Goal: Information Seeking & Learning: Learn about a topic

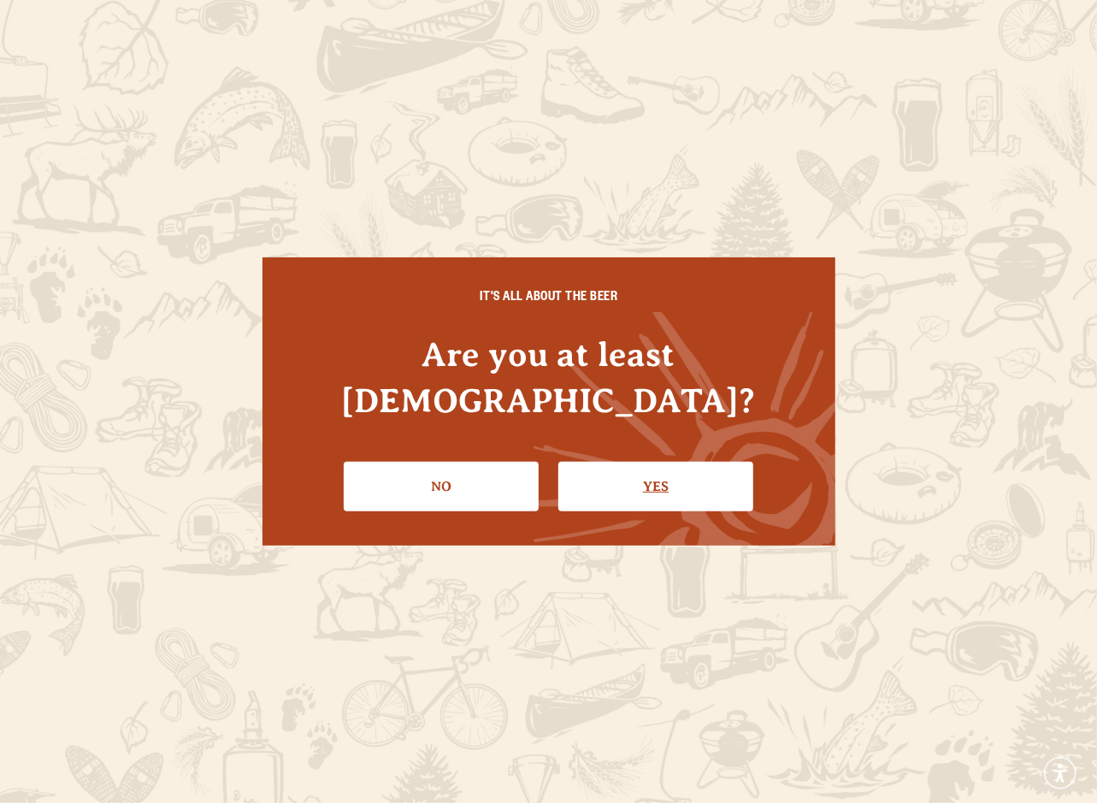
click at [651, 465] on link "Yes" at bounding box center [655, 487] width 195 height 50
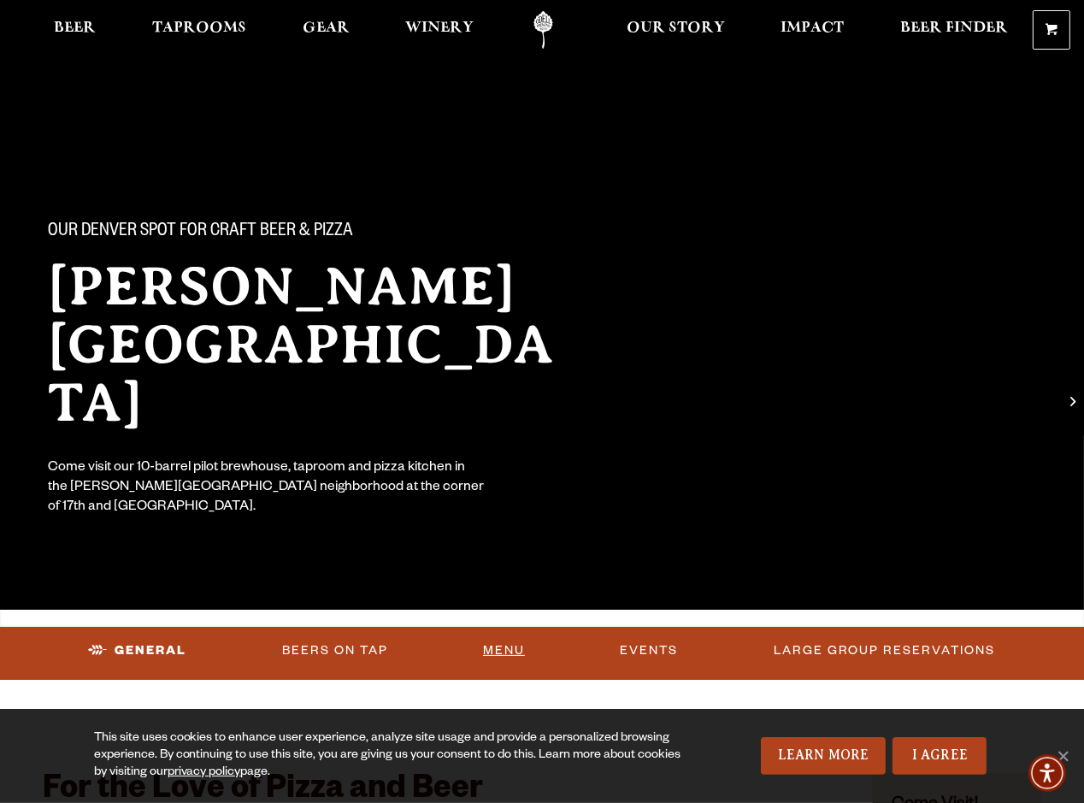
click at [501, 642] on link "Menu" at bounding box center [504, 650] width 56 height 39
click at [694, 29] on span "Our Story" at bounding box center [676, 28] width 98 height 14
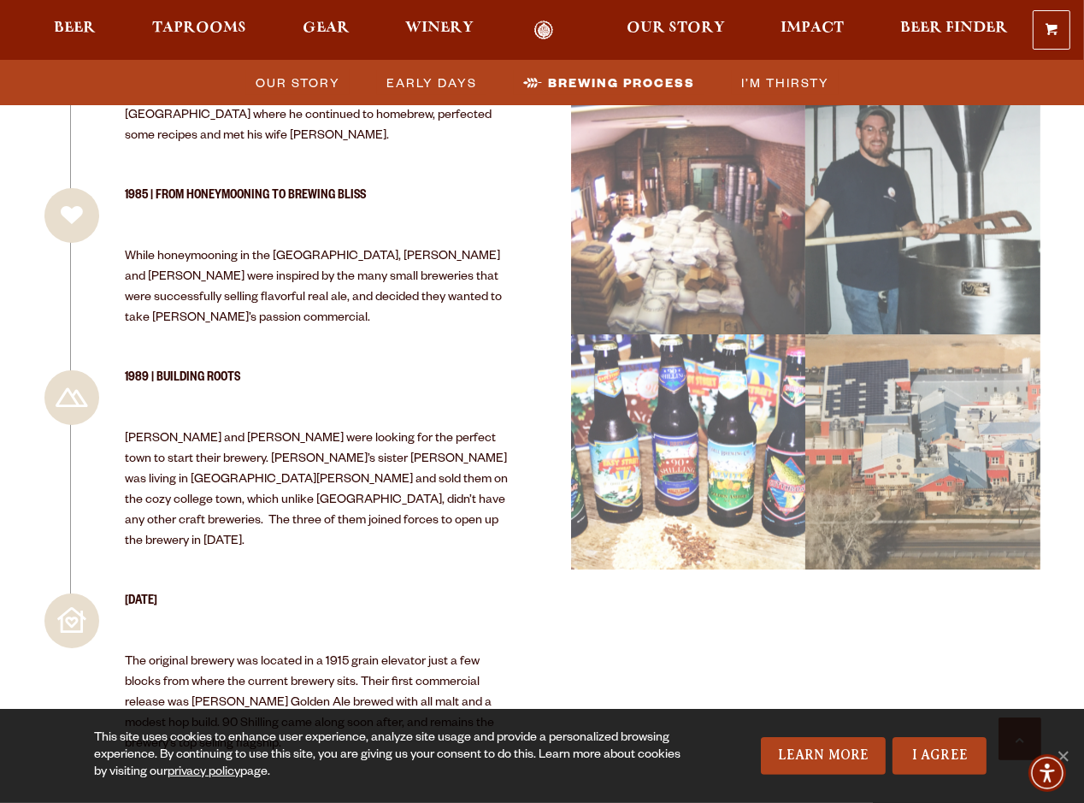
scroll to position [1367, 0]
